Goal: Transaction & Acquisition: Purchase product/service

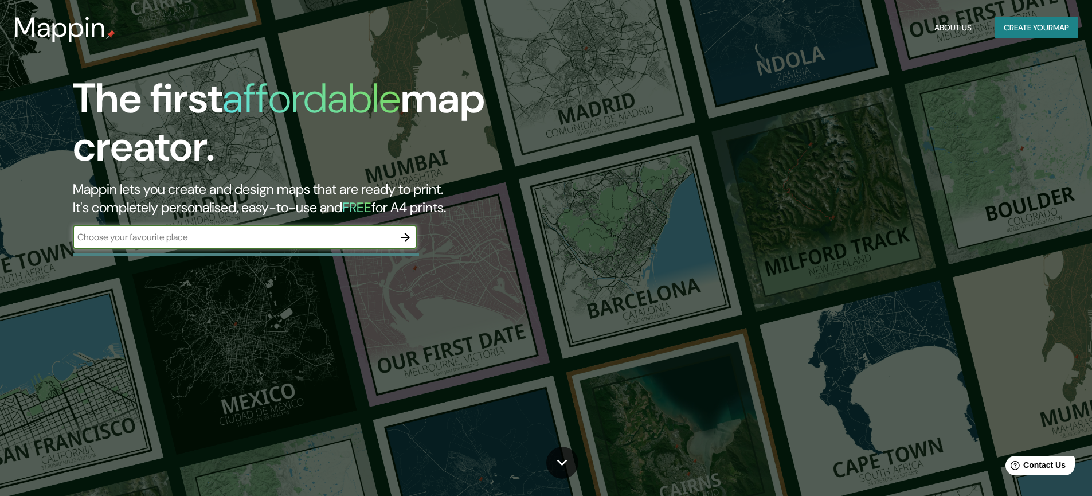
click at [401, 237] on icon "button" at bounding box center [405, 237] width 9 height 9
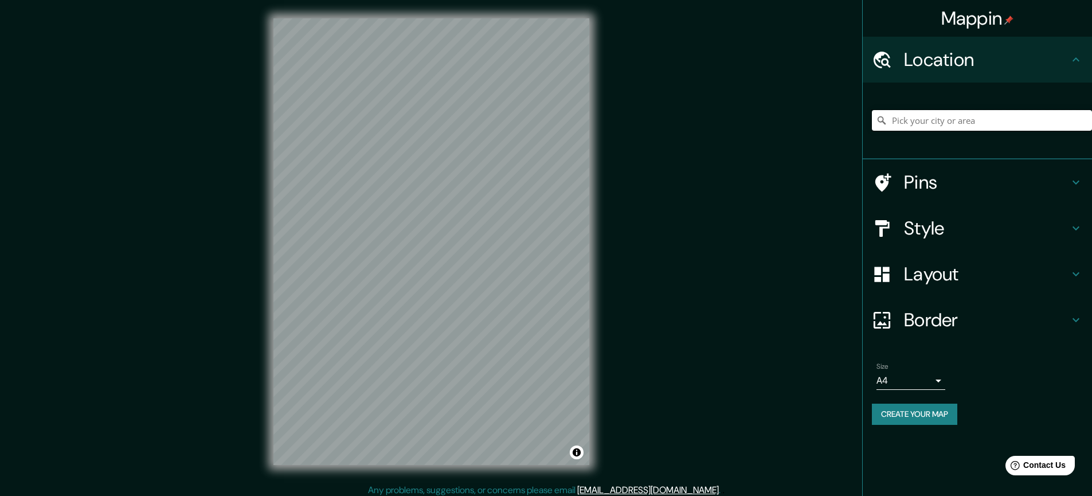
click at [942, 119] on input "Pick your city or area" at bounding box center [982, 120] width 220 height 21
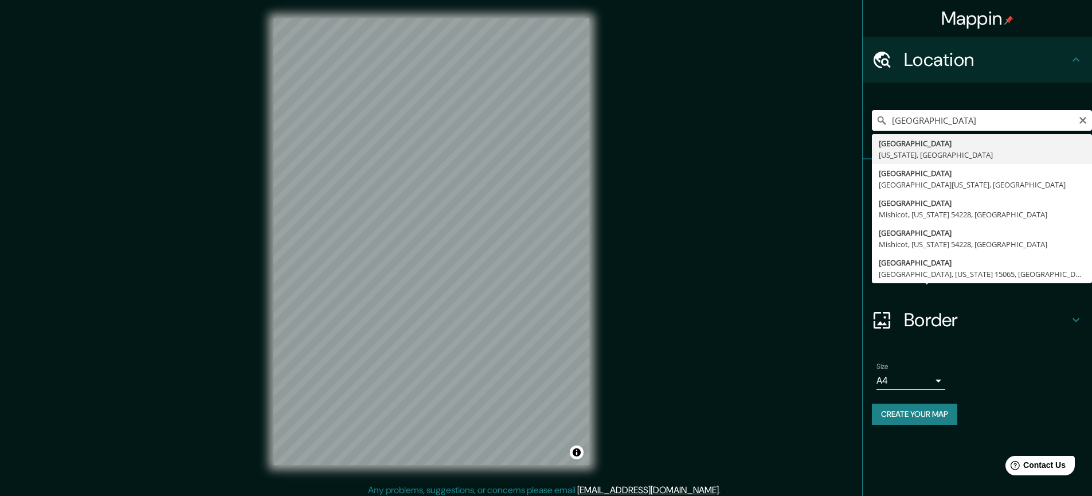
type input "[GEOGRAPHIC_DATA], [US_STATE], [GEOGRAPHIC_DATA]"
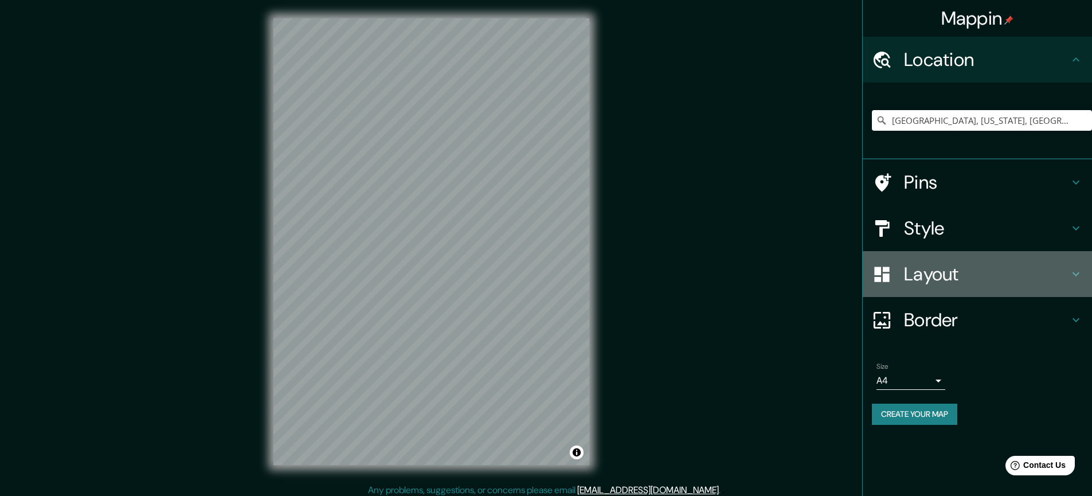
click at [982, 274] on h4 "Layout" at bounding box center [986, 273] width 165 height 23
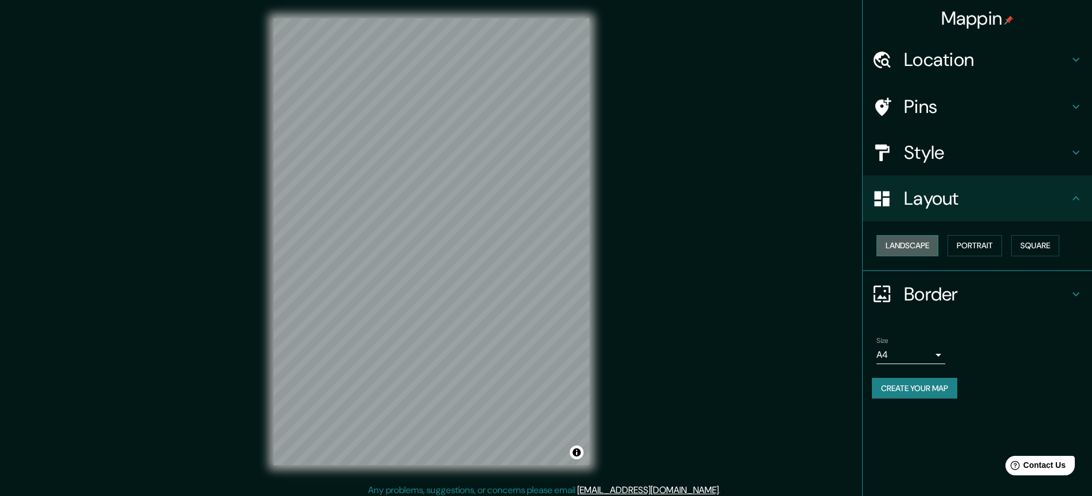
click at [926, 242] on button "Landscape" at bounding box center [907, 245] width 62 height 21
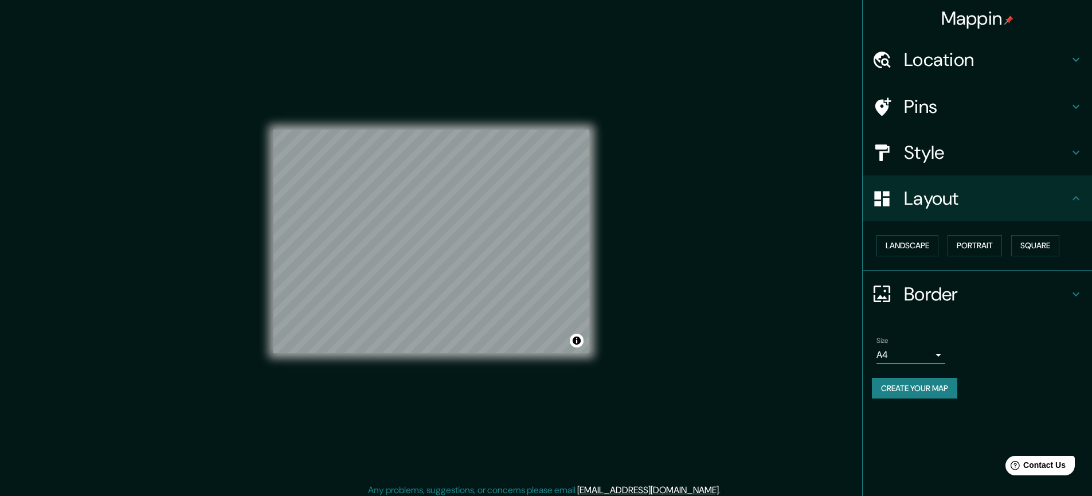
click at [985, 155] on h4 "Style" at bounding box center [986, 152] width 165 height 23
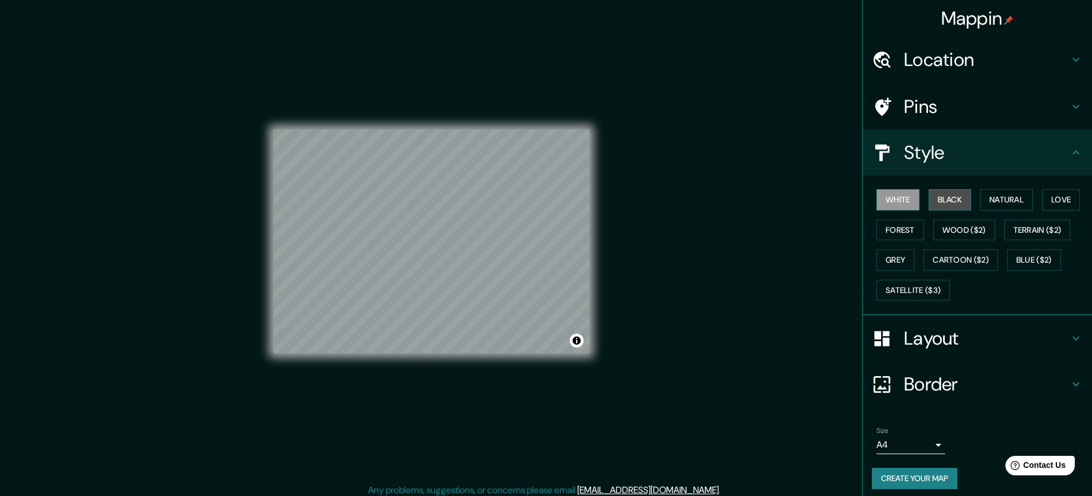
click at [948, 200] on button "Black" at bounding box center [949, 199] width 43 height 21
click at [903, 198] on button "White" at bounding box center [897, 199] width 43 height 21
click at [1029, 227] on button "Terrain ($2)" at bounding box center [1037, 229] width 66 height 21
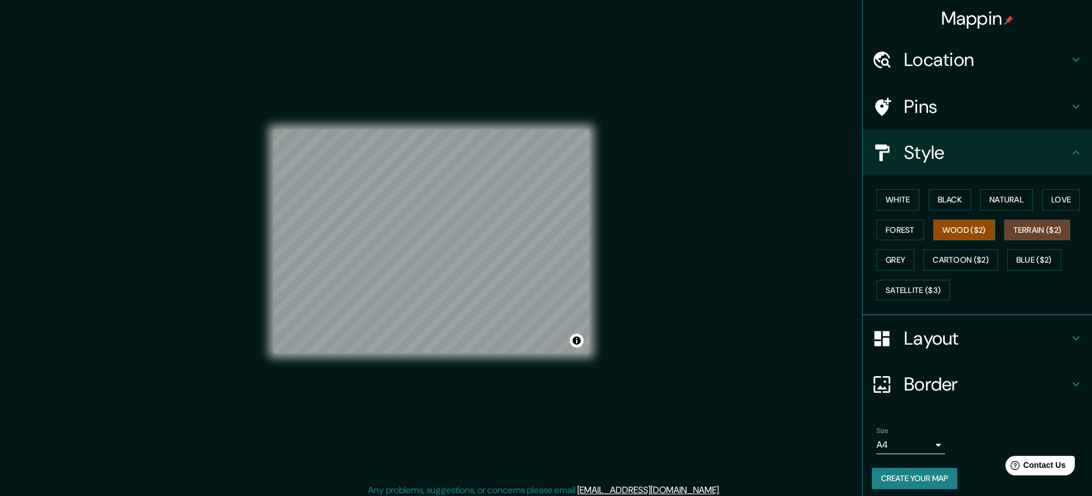
click at [972, 228] on button "Wood ($2)" at bounding box center [964, 229] width 62 height 21
click at [900, 287] on button "Satellite ($3)" at bounding box center [912, 290] width 73 height 21
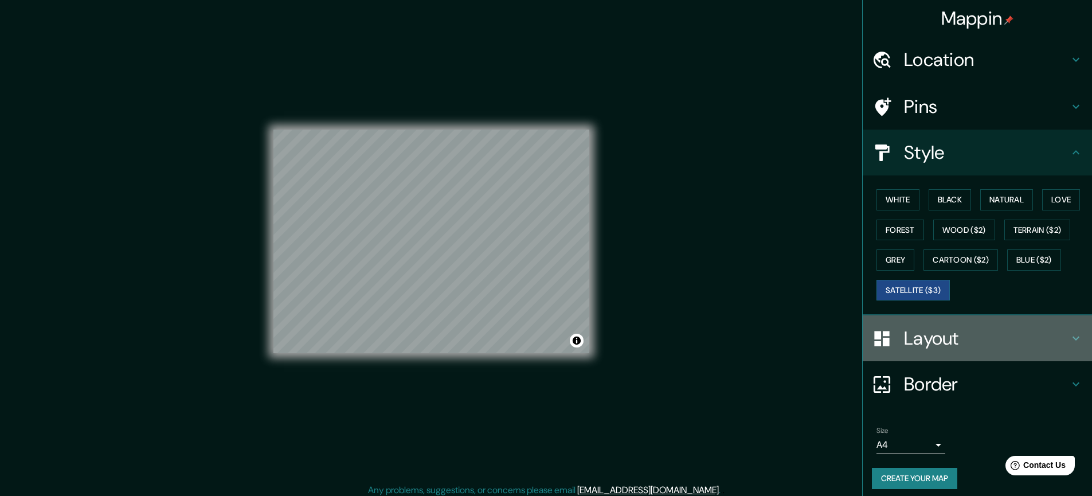
click at [934, 340] on h4 "Layout" at bounding box center [986, 338] width 165 height 23
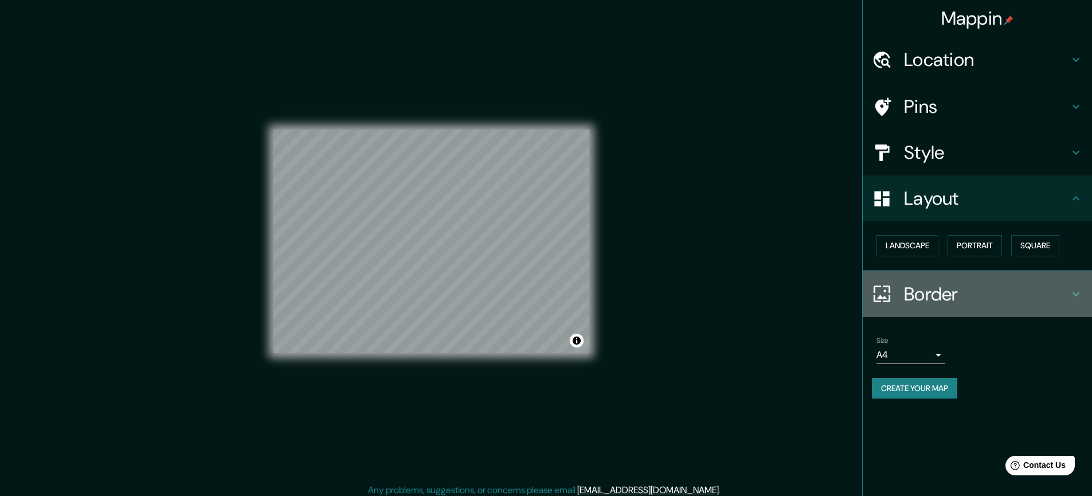
click at [972, 297] on h4 "Border" at bounding box center [986, 294] width 165 height 23
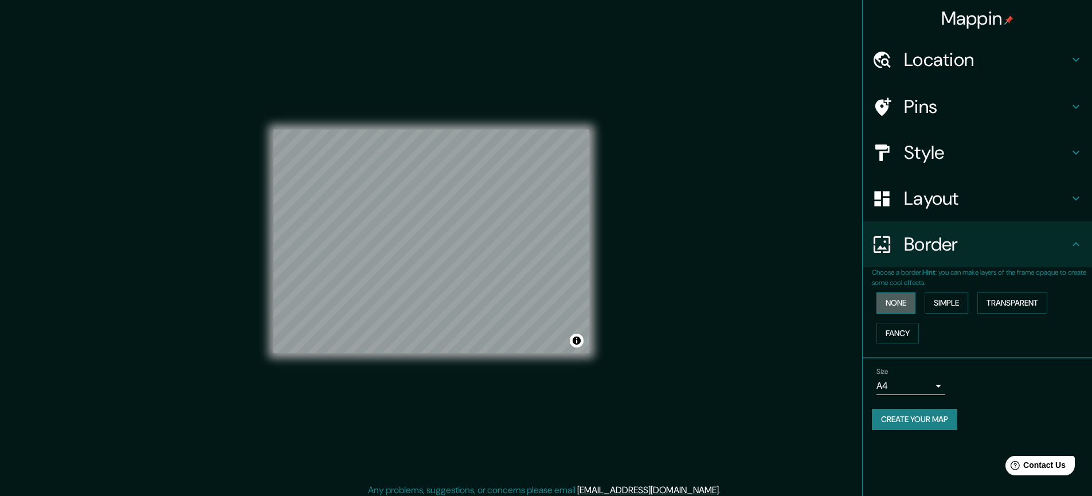
click at [904, 302] on button "None" at bounding box center [895, 302] width 39 height 21
click at [956, 304] on button "Simple" at bounding box center [946, 302] width 44 height 21
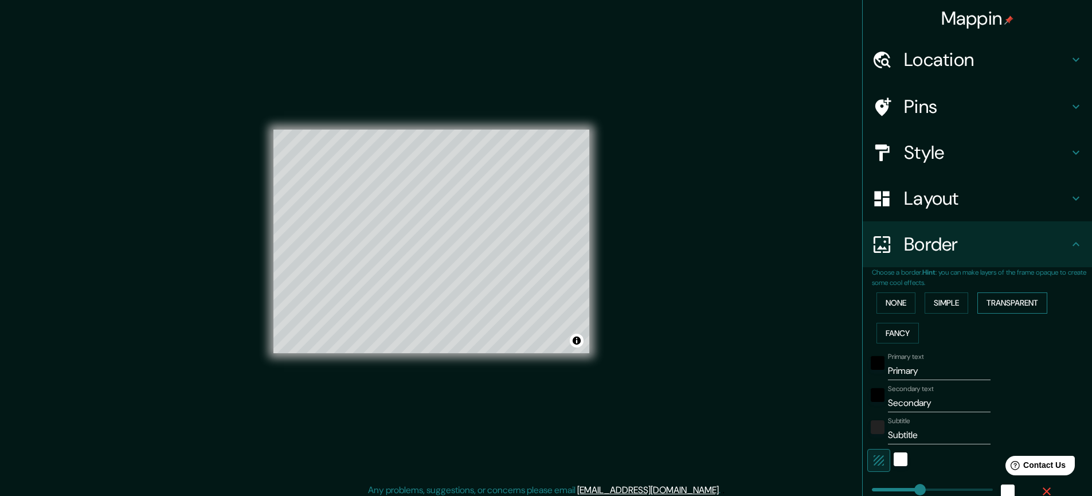
click at [1000, 304] on button "Transparent" at bounding box center [1012, 302] width 70 height 21
click at [904, 332] on button "Fancy" at bounding box center [897, 333] width 42 height 21
click at [898, 304] on button "None" at bounding box center [895, 302] width 39 height 21
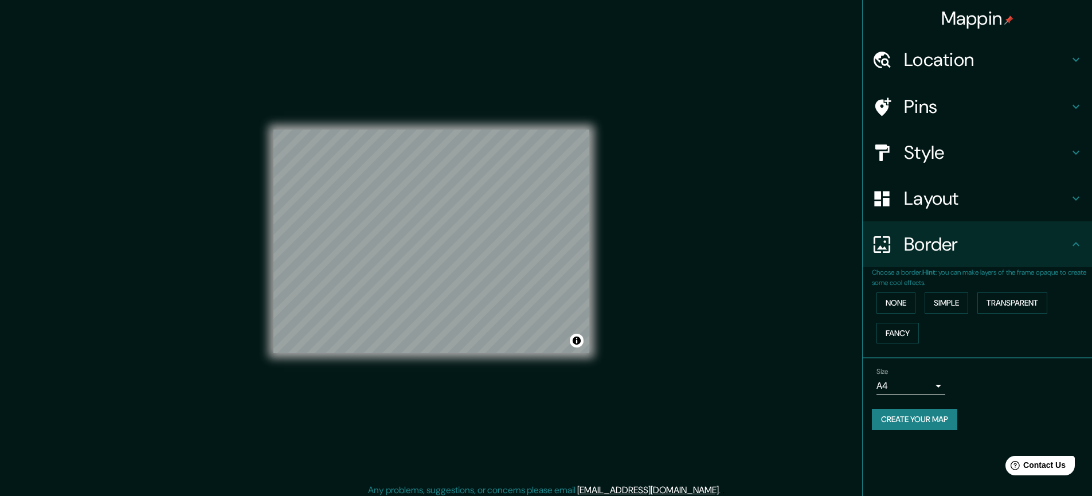
click at [937, 386] on body "Mappin Location [GEOGRAPHIC_DATA], [US_STATE], [GEOGRAPHIC_DATA] Pins Style Lay…" at bounding box center [546, 248] width 1092 height 496
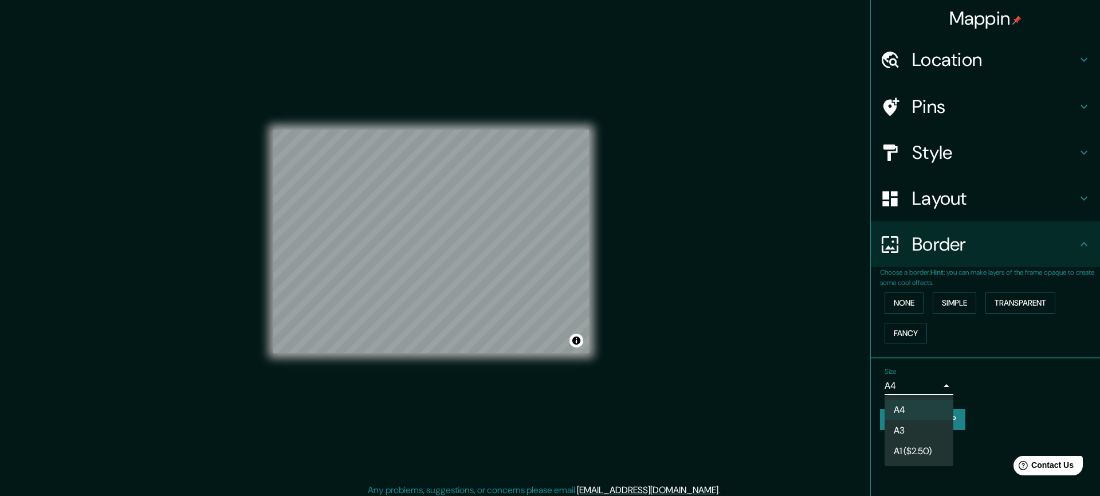
click at [911, 455] on li "A1 ($2.50)" at bounding box center [919, 451] width 69 height 21
type input "a3"
